Goal: Transaction & Acquisition: Book appointment/travel/reservation

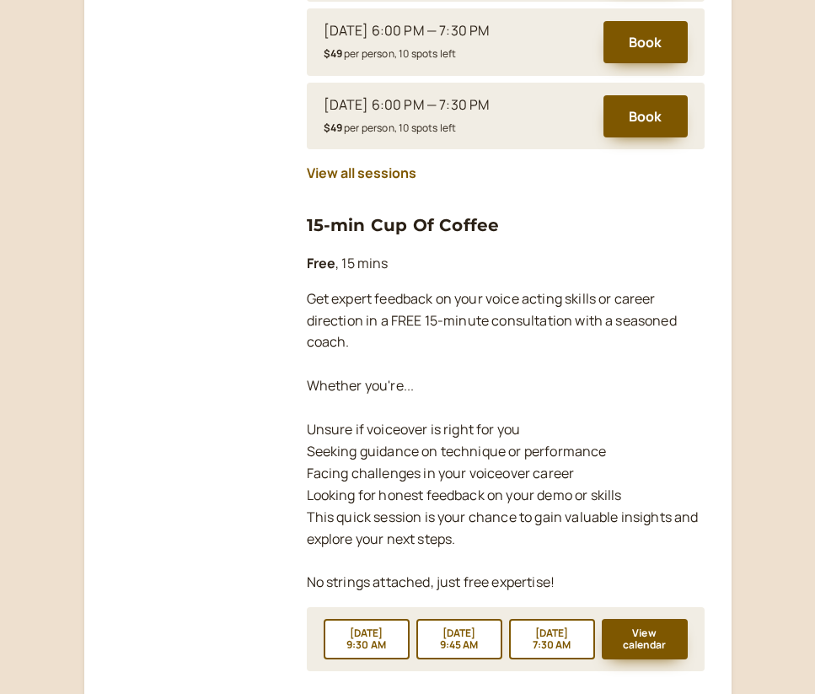
scroll to position [1585, 0]
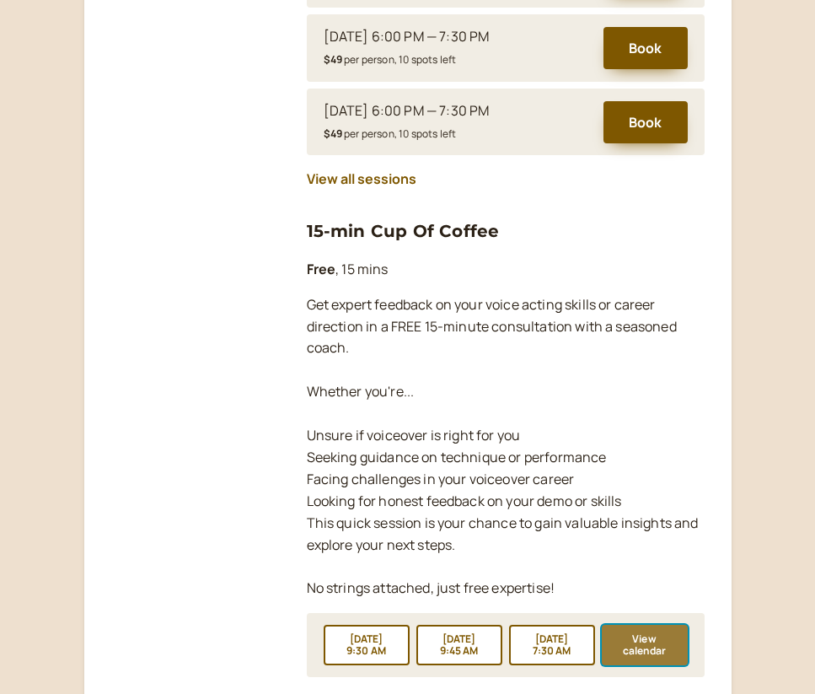
click at [655, 630] on button "View calendar" at bounding box center [645, 645] width 86 height 40
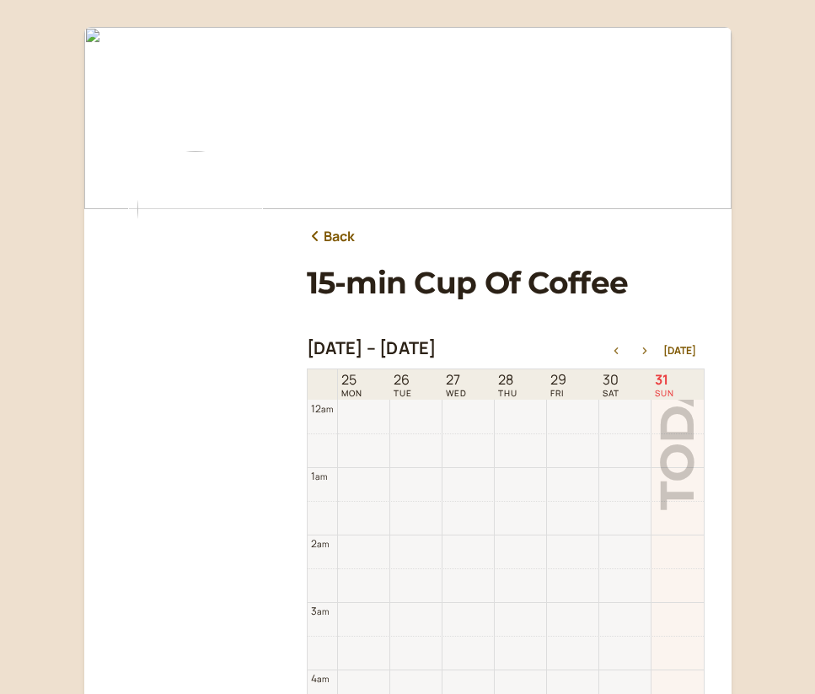
scroll to position [540, 0]
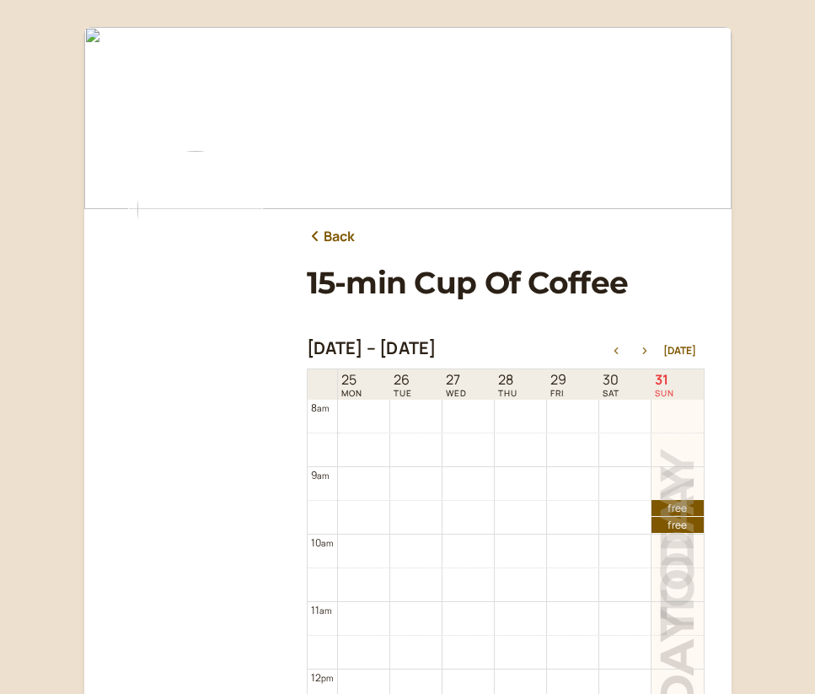
click at [652, 352] on icon "button" at bounding box center [645, 350] width 20 height 7
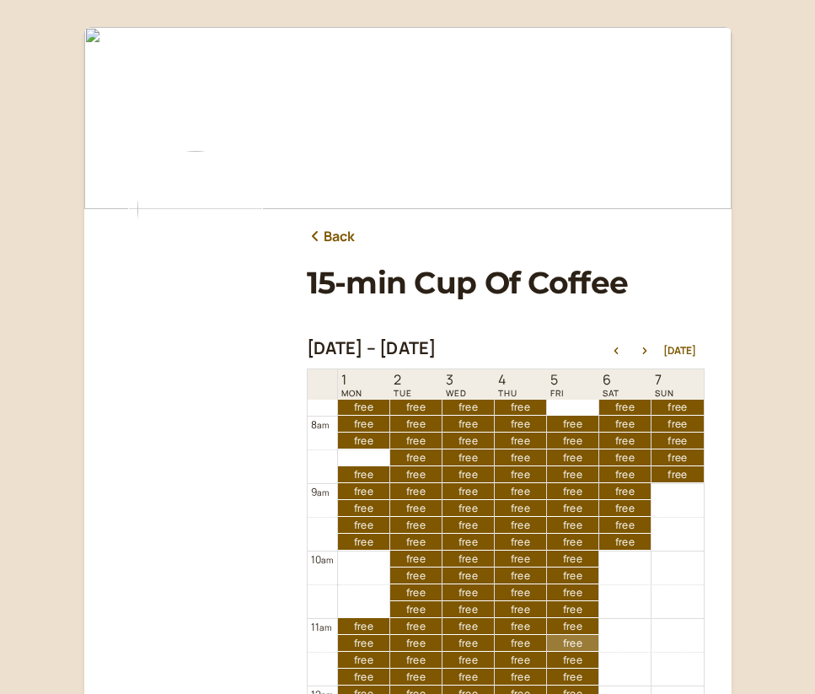
scroll to position [523, 0]
click at [363, 491] on link "free free" at bounding box center [363, 492] width 51 height 16
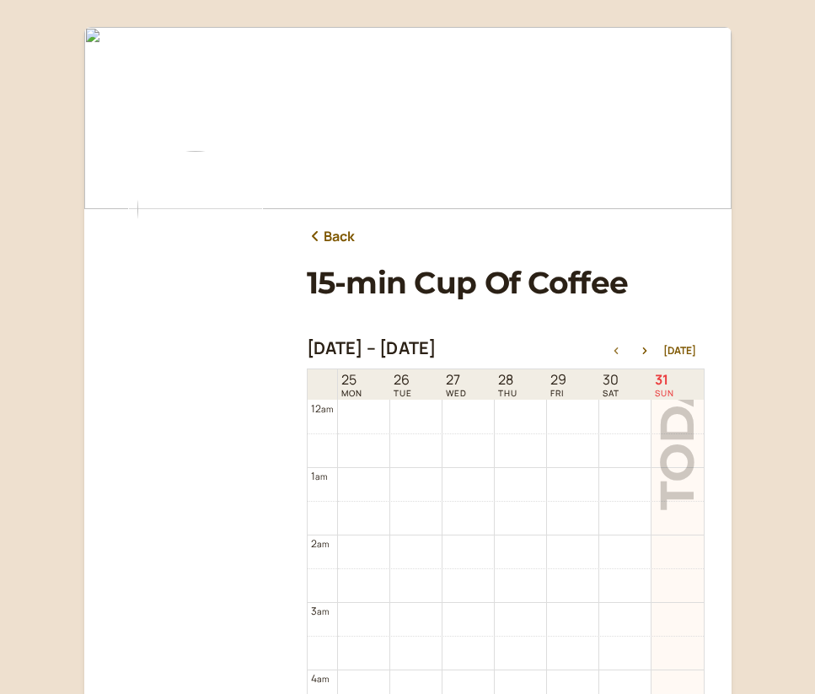
click at [650, 344] on div "[DATE] – [DATE] [DATE]" at bounding box center [506, 350] width 398 height 24
click at [643, 354] on icon "button" at bounding box center [645, 350] width 20 height 7
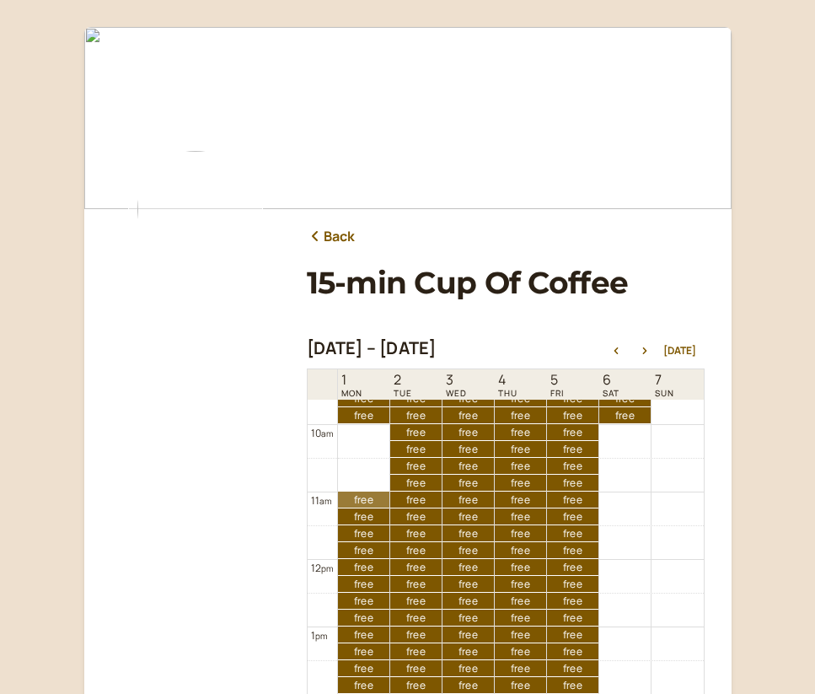
scroll to position [640, 0]
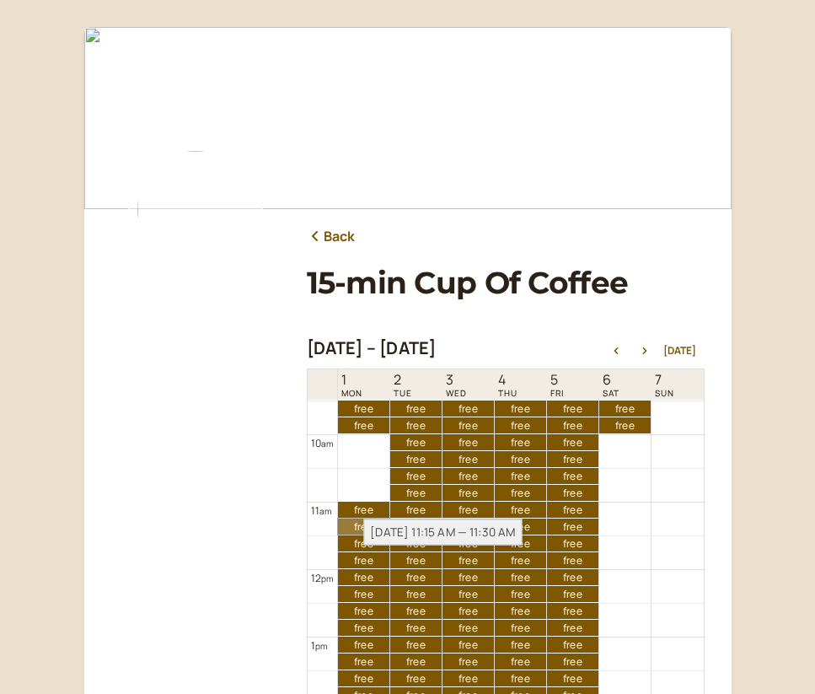
click at [354, 527] on link "free free" at bounding box center [363, 526] width 51 height 16
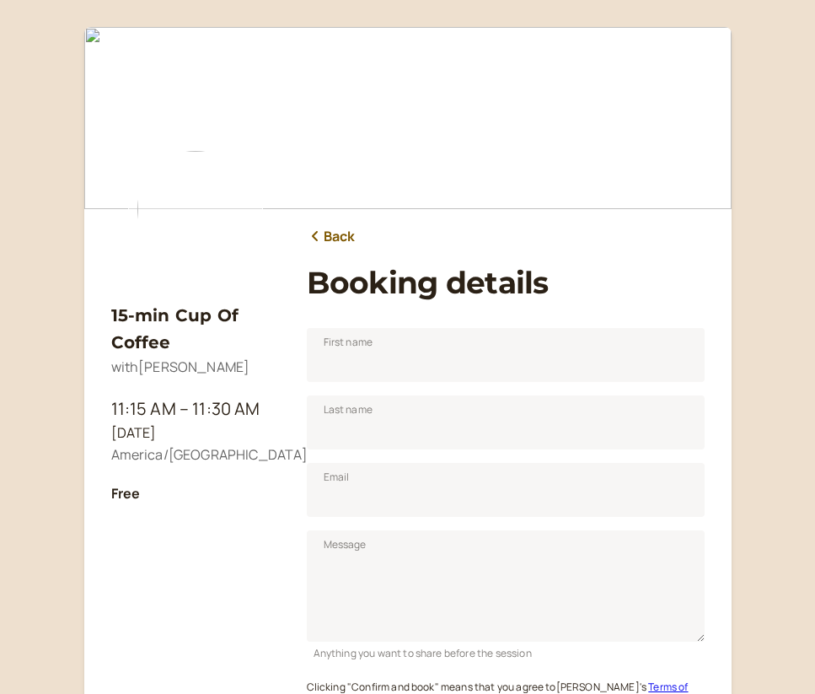
scroll to position [209, 0]
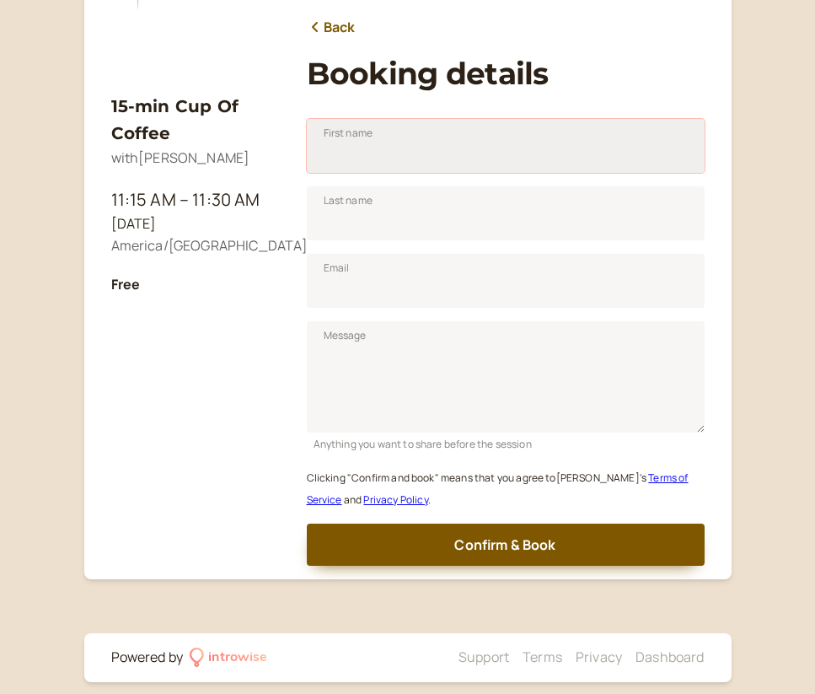
click at [400, 145] on input "First name" at bounding box center [506, 146] width 398 height 54
type input "[PERSON_NAME]"
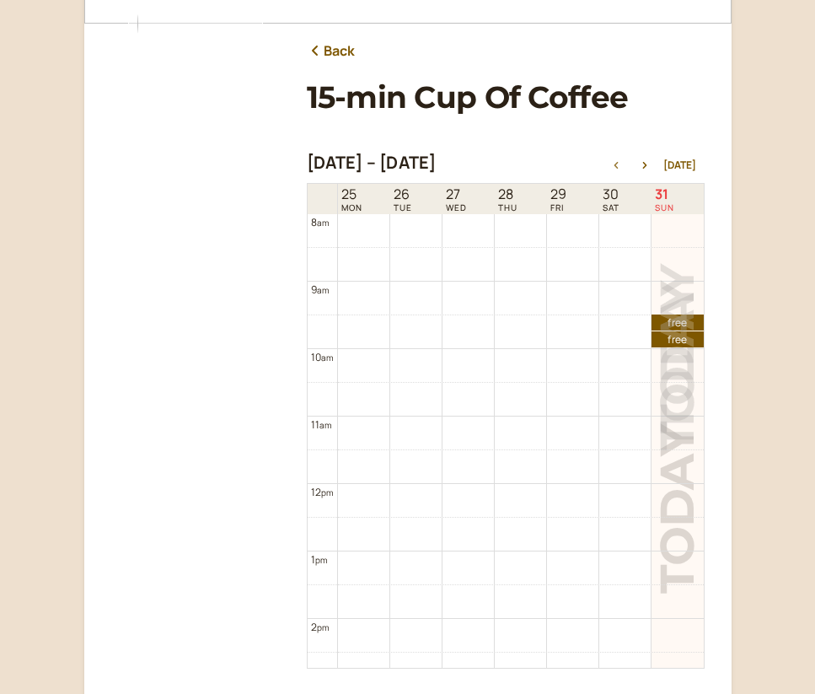
scroll to position [201, 0]
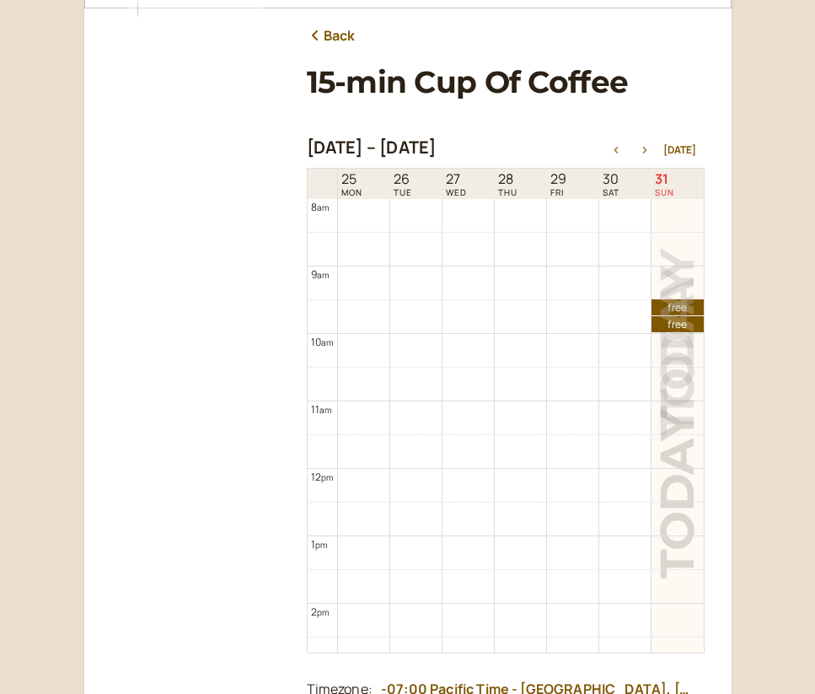
click at [649, 149] on icon "button" at bounding box center [645, 150] width 20 height 7
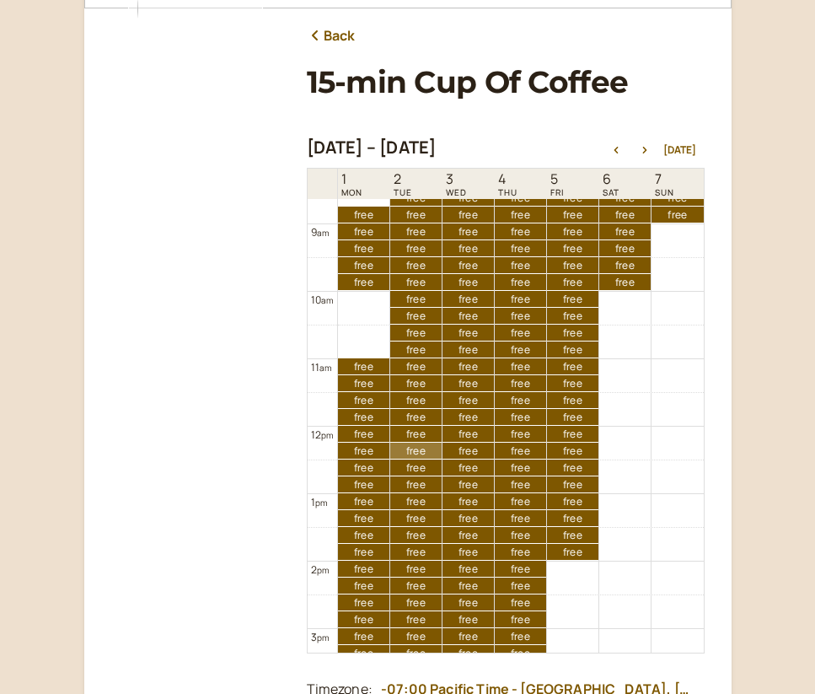
scroll to position [583, 0]
click at [359, 364] on link "free free" at bounding box center [363, 365] width 51 height 16
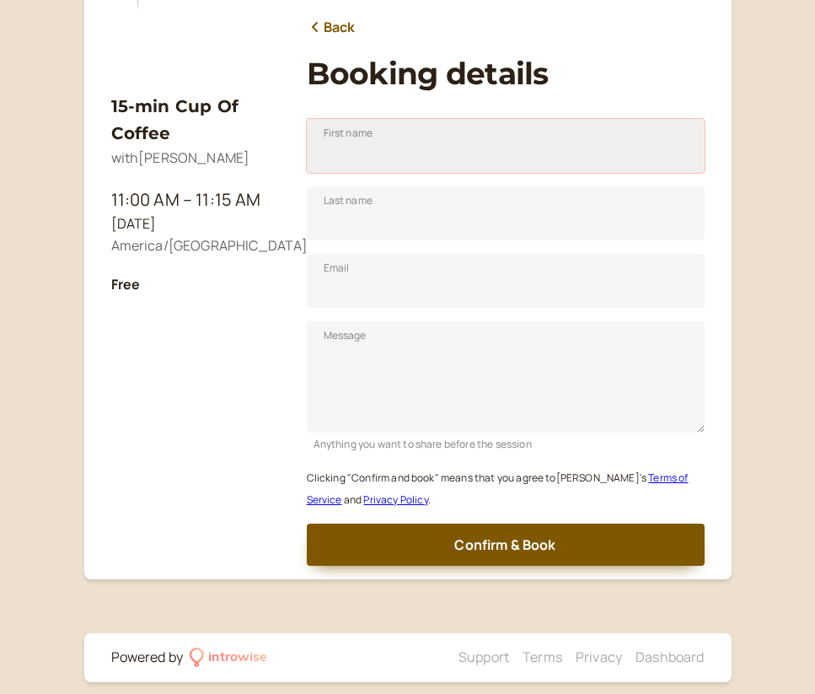
click at [373, 148] on input "First name" at bounding box center [506, 146] width 398 height 54
type input "[PERSON_NAME]"
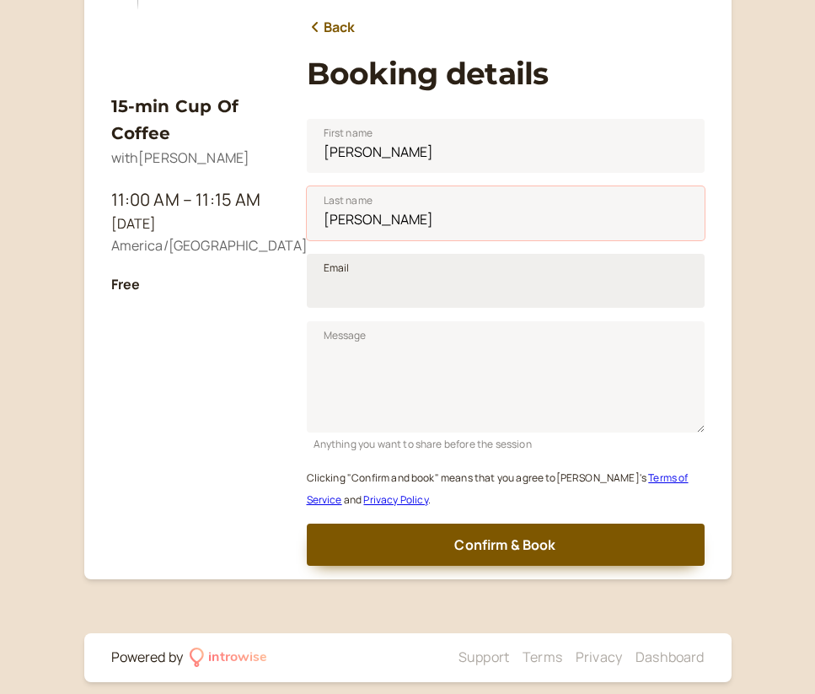
type input "[PERSON_NAME]"
click at [336, 286] on input "Email" at bounding box center [506, 281] width 398 height 54
type input "[PERSON_NAME][EMAIL_ADDRESS][DOMAIN_NAME]"
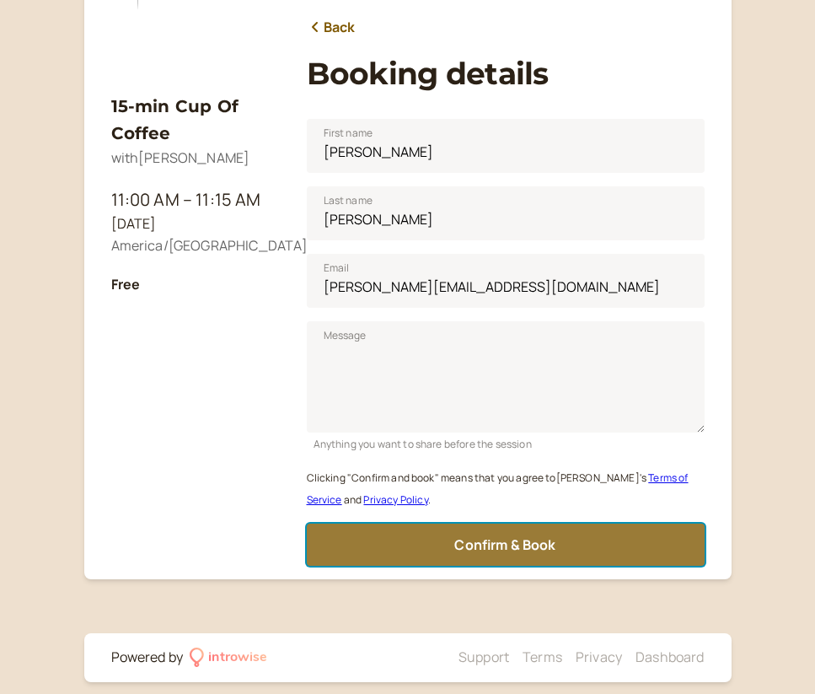
click at [476, 550] on span "Confirm & Book" at bounding box center [504, 544] width 101 height 19
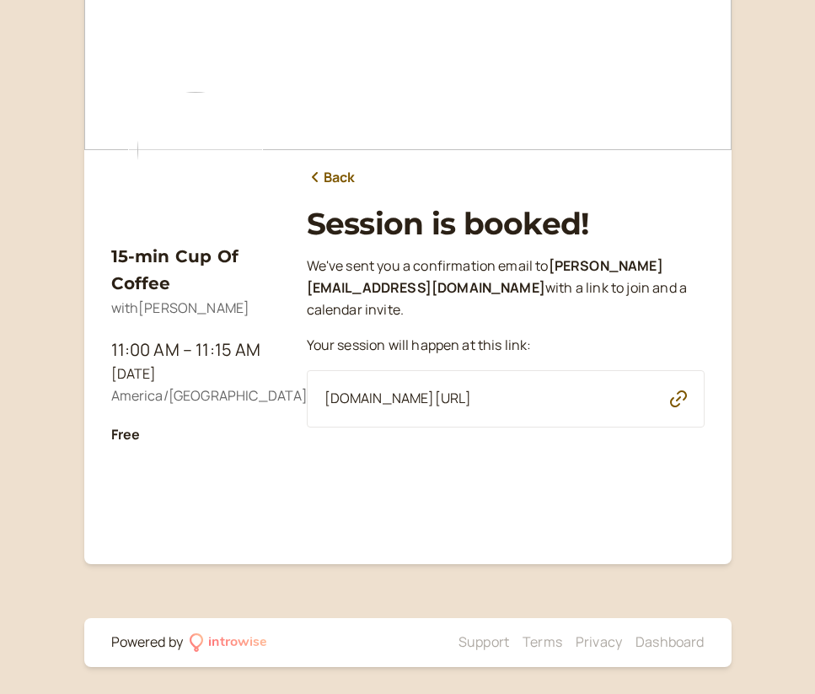
scroll to position [59, 0]
click at [681, 395] on icon "button" at bounding box center [678, 398] width 17 height 17
